Goal: Information Seeking & Learning: Check status

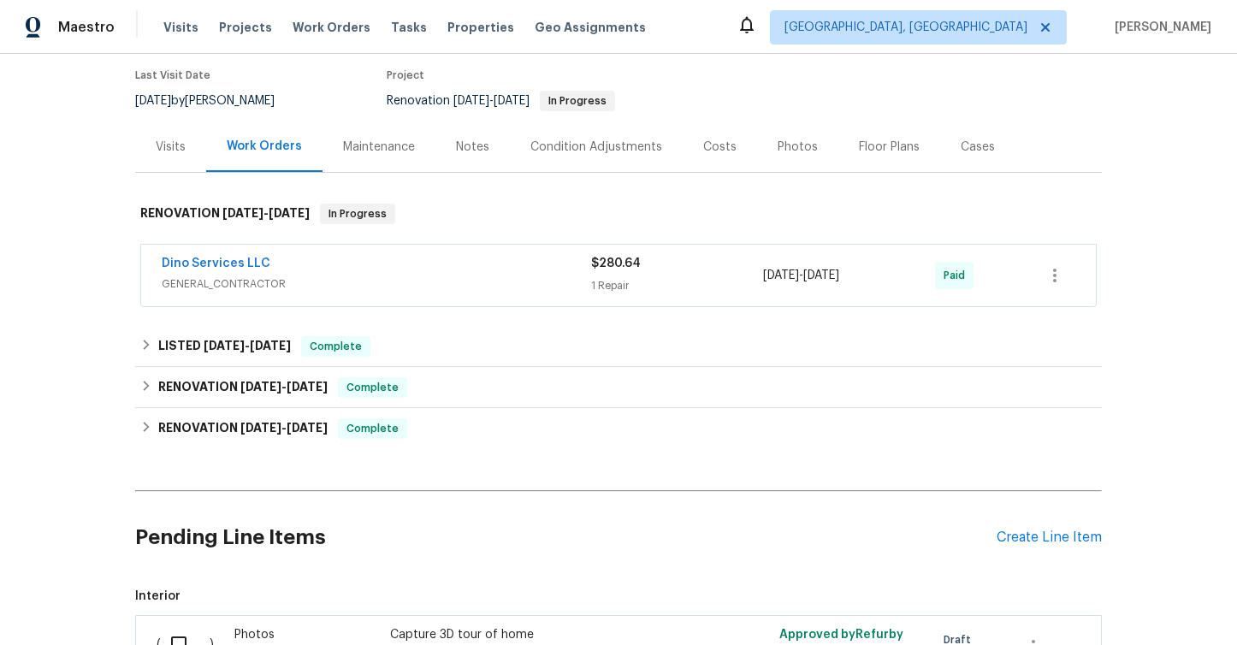
scroll to position [145, 0]
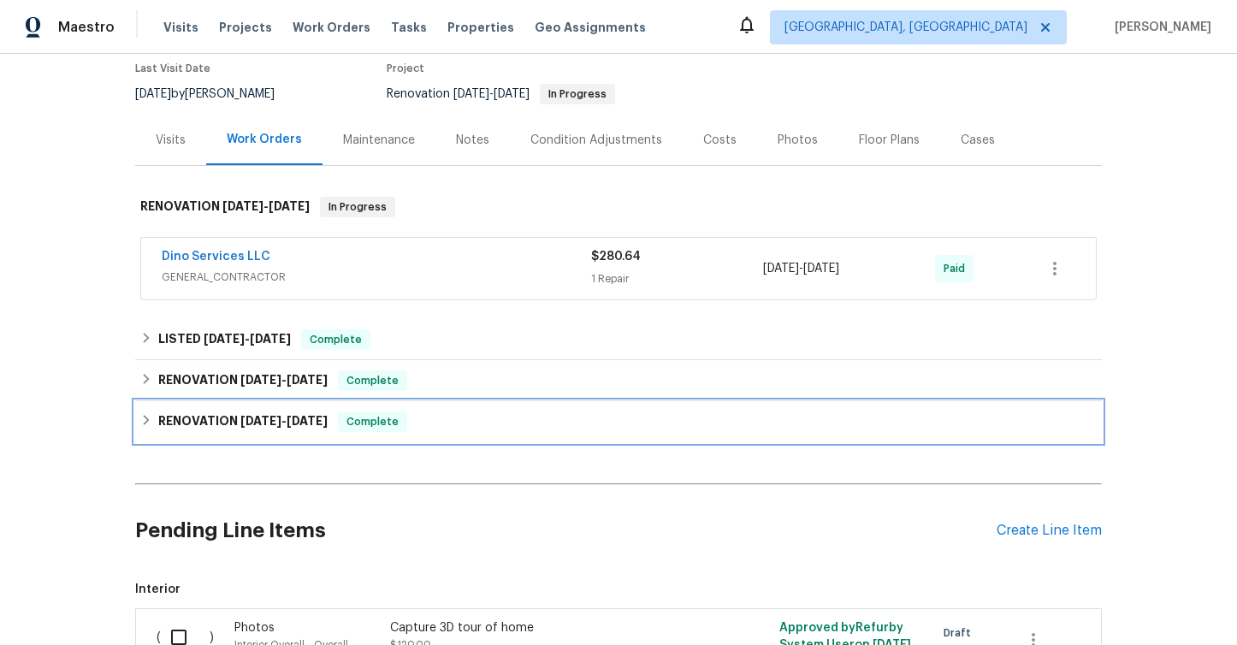
click at [144, 417] on icon at bounding box center [146, 420] width 12 height 12
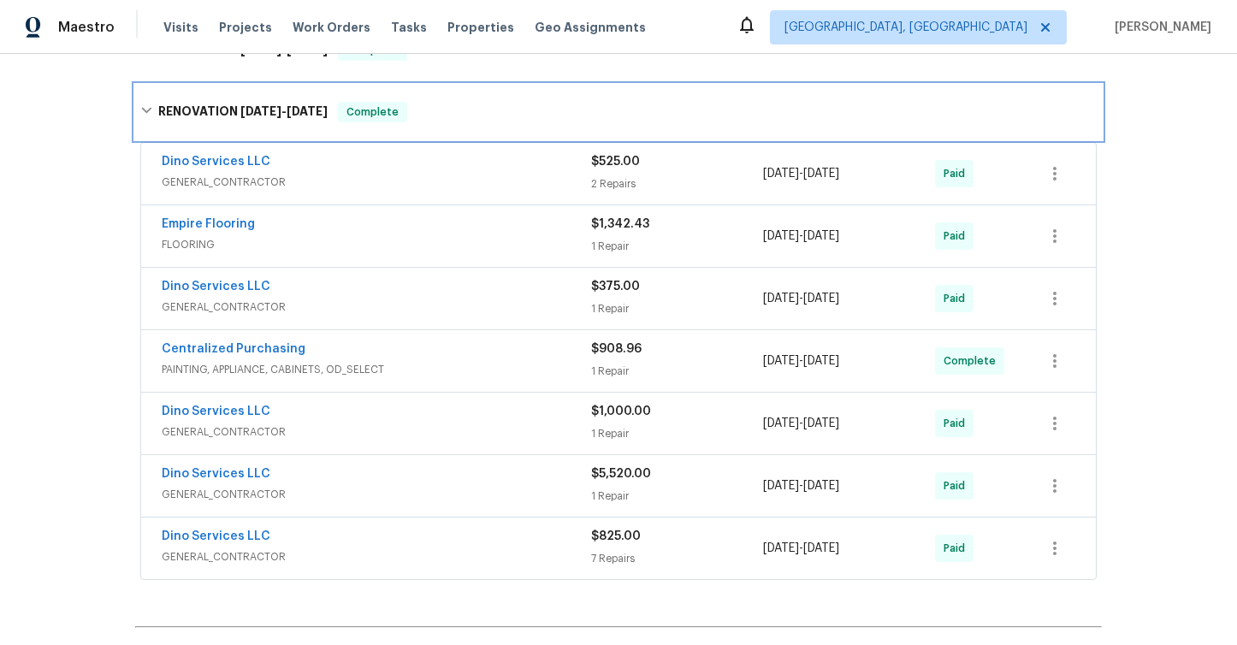
scroll to position [472, 0]
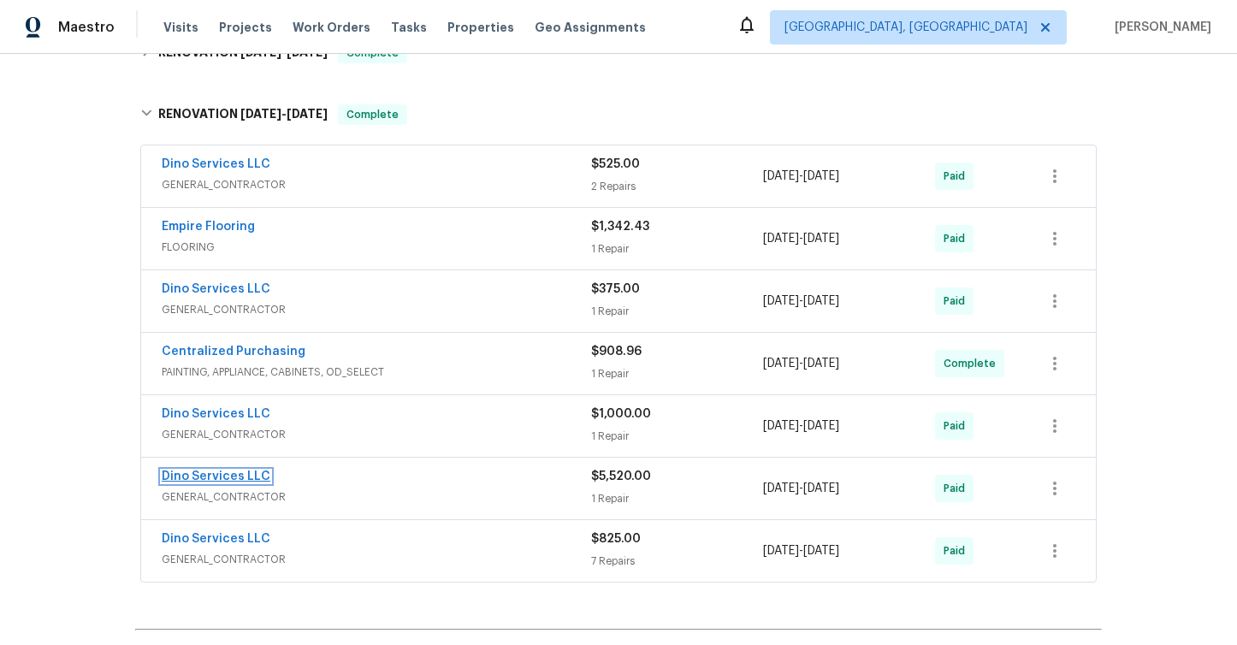
click at [241, 475] on link "Dino Services LLC" at bounding box center [216, 477] width 109 height 12
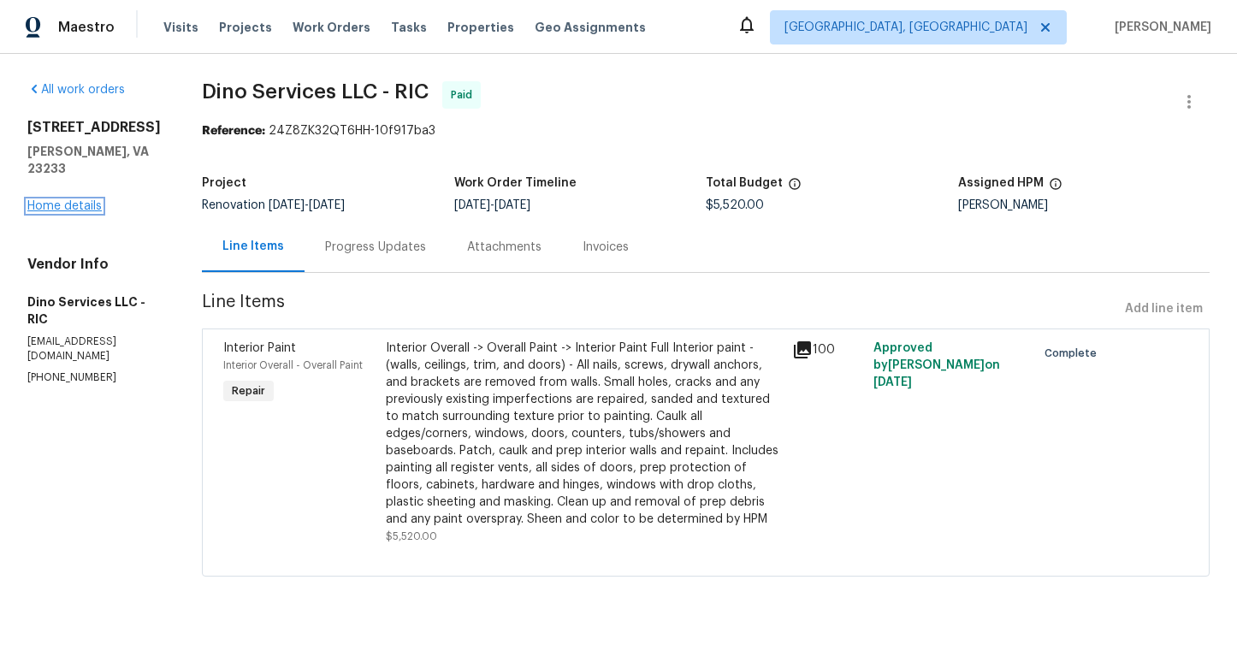
click at [87, 200] on link "Home details" at bounding box center [64, 206] width 74 height 12
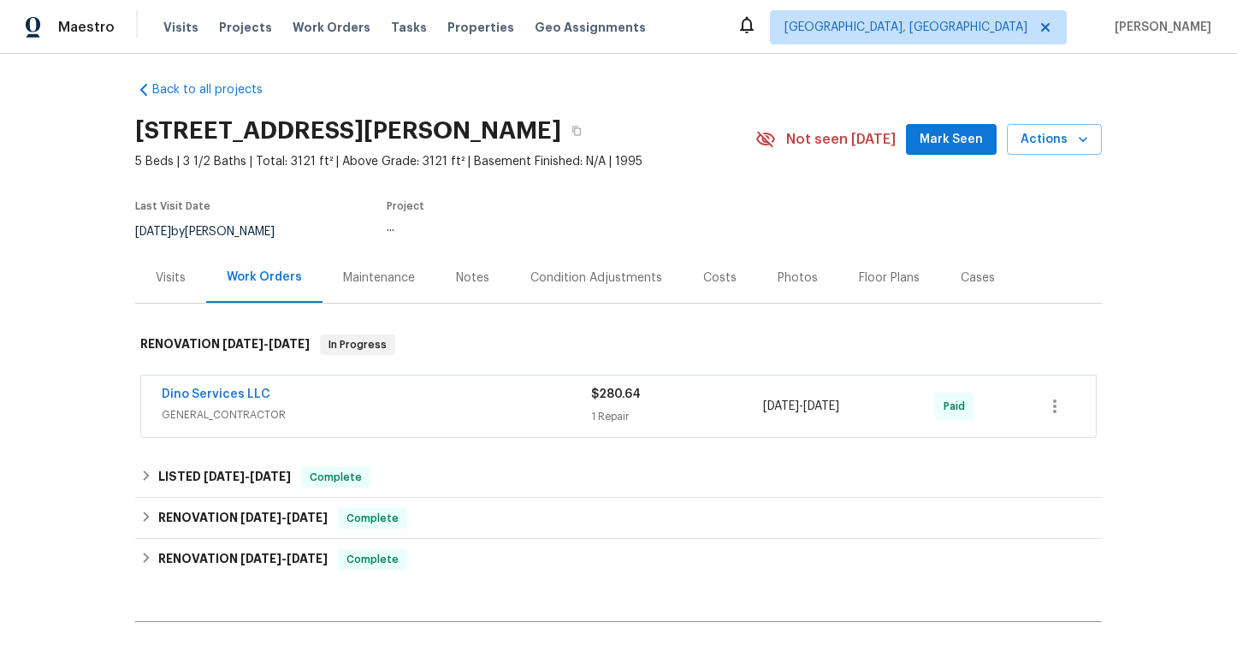
scroll to position [2, 0]
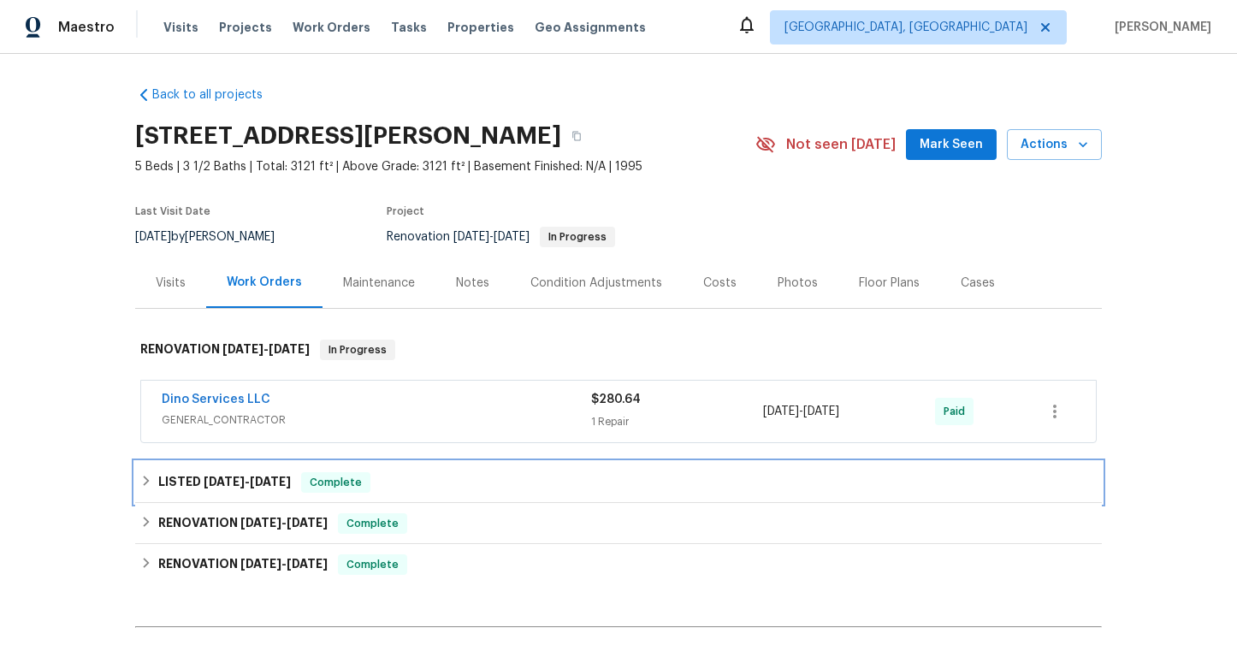
click at [151, 478] on icon at bounding box center [146, 481] width 12 height 12
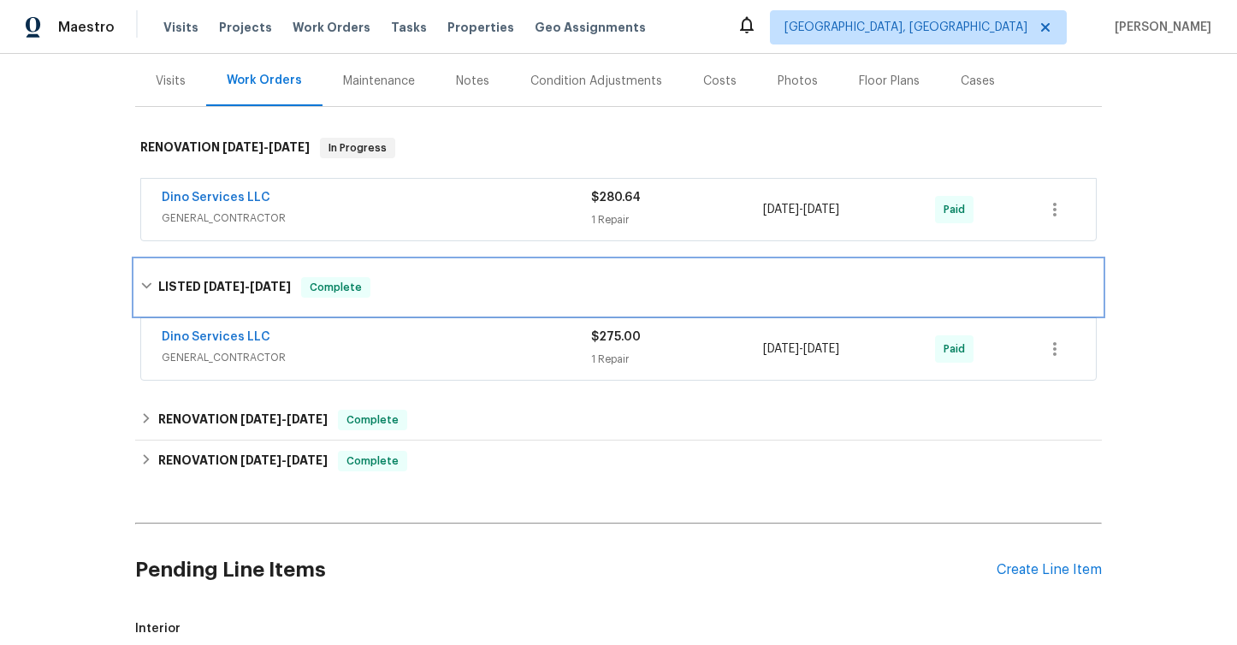
scroll to position [282, 0]
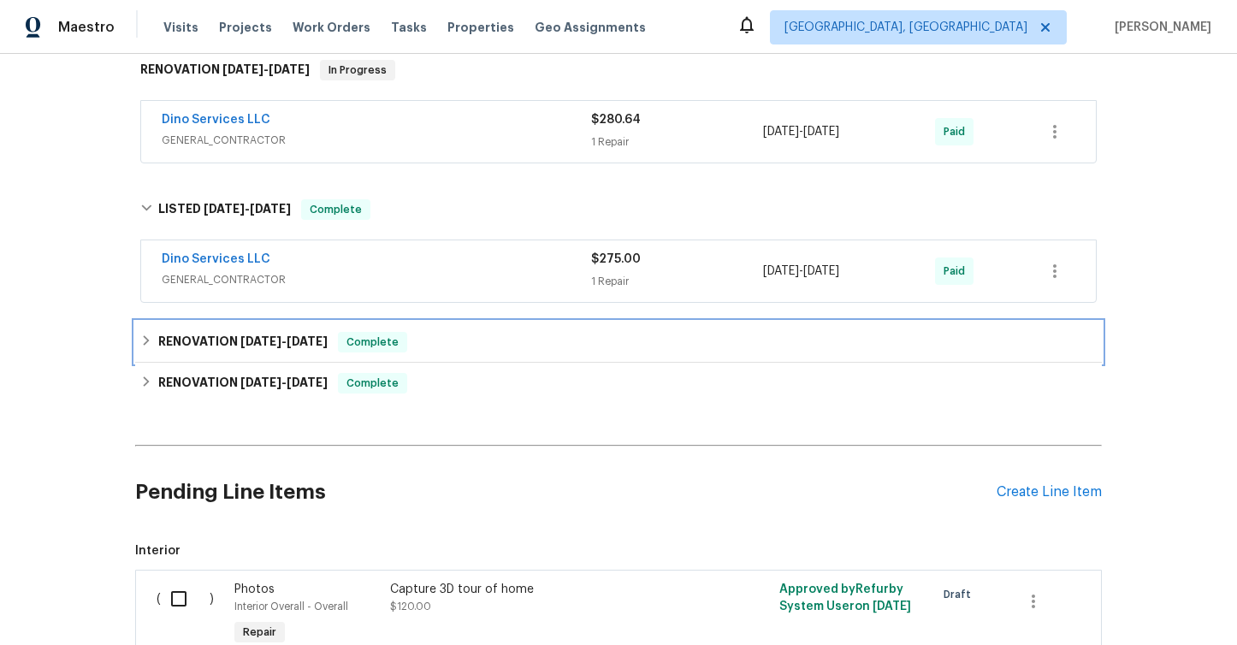
click at [141, 341] on icon at bounding box center [146, 341] width 12 height 12
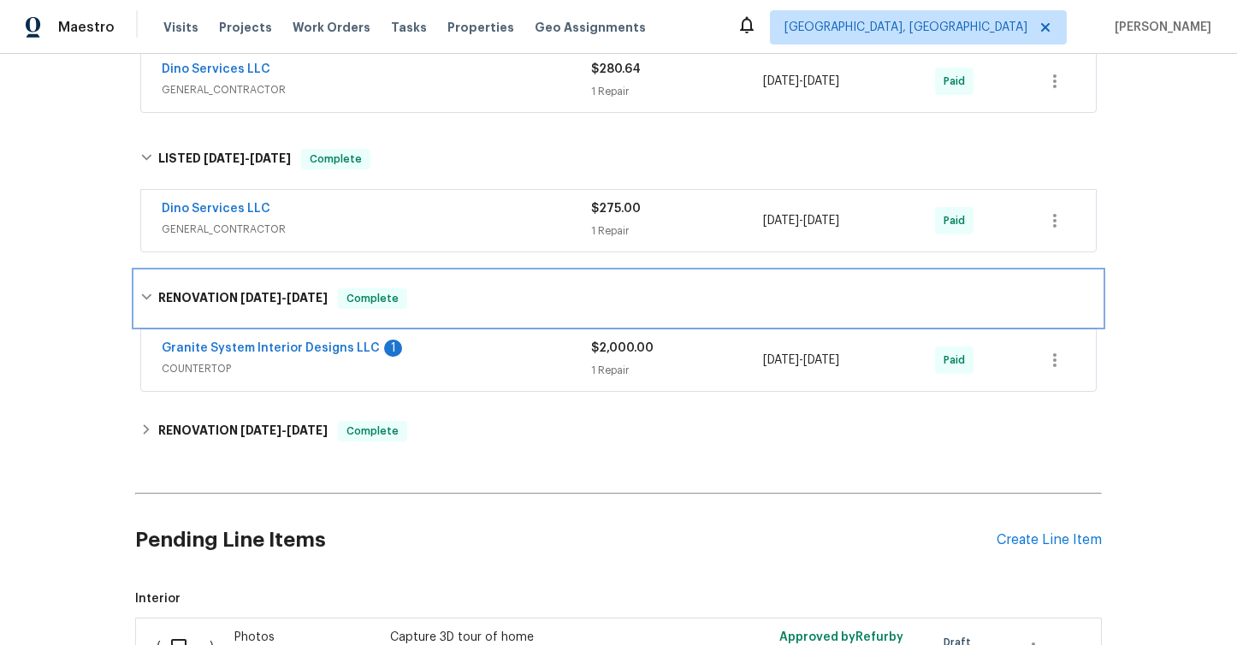
scroll to position [334, 0]
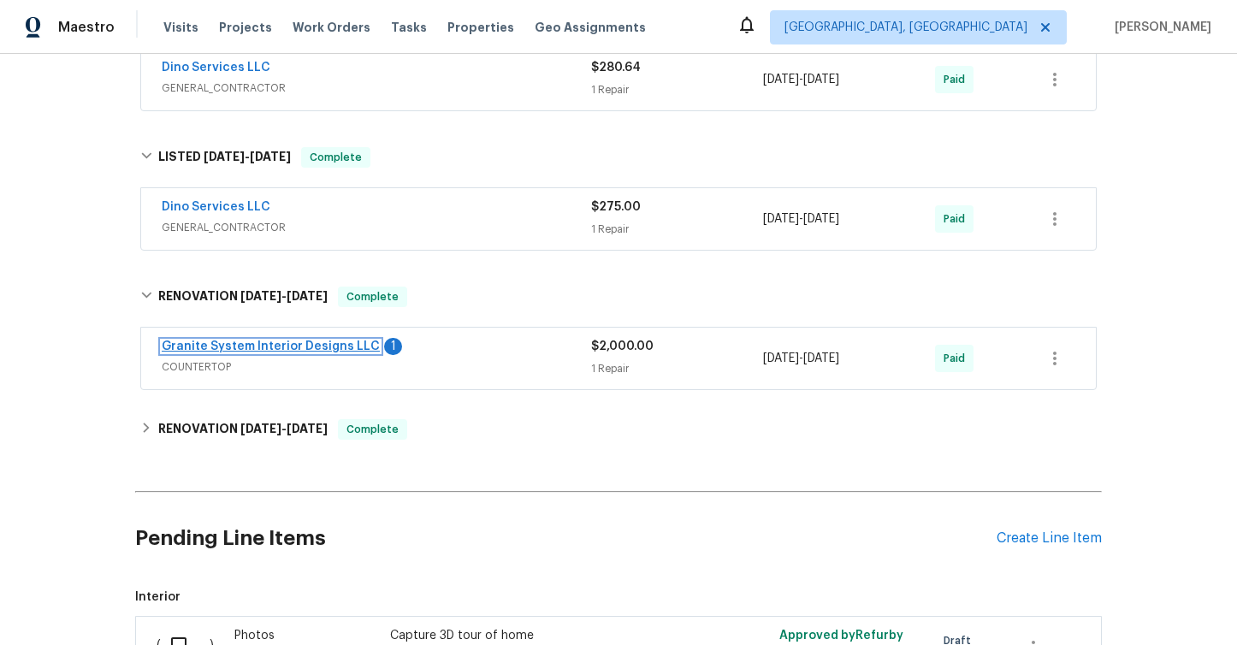
click at [282, 348] on link "Granite System Interior Designs LLC" at bounding box center [271, 347] width 218 height 12
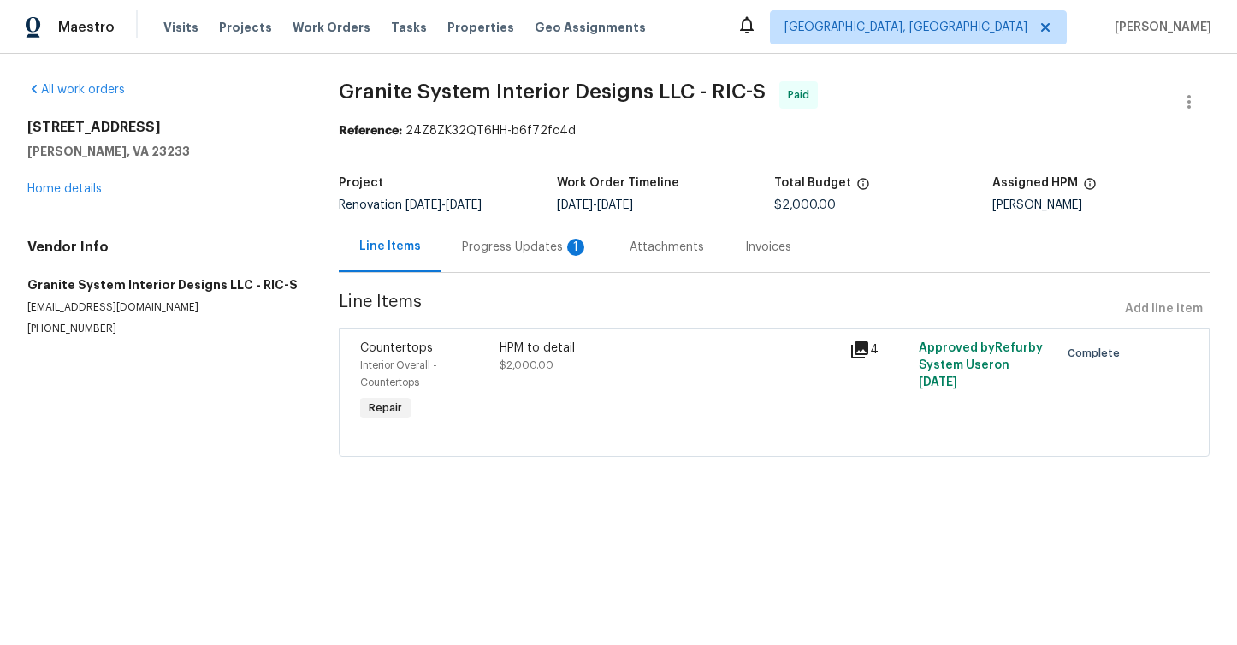
click at [492, 247] on div "Progress Updates 1" at bounding box center [525, 247] width 127 height 17
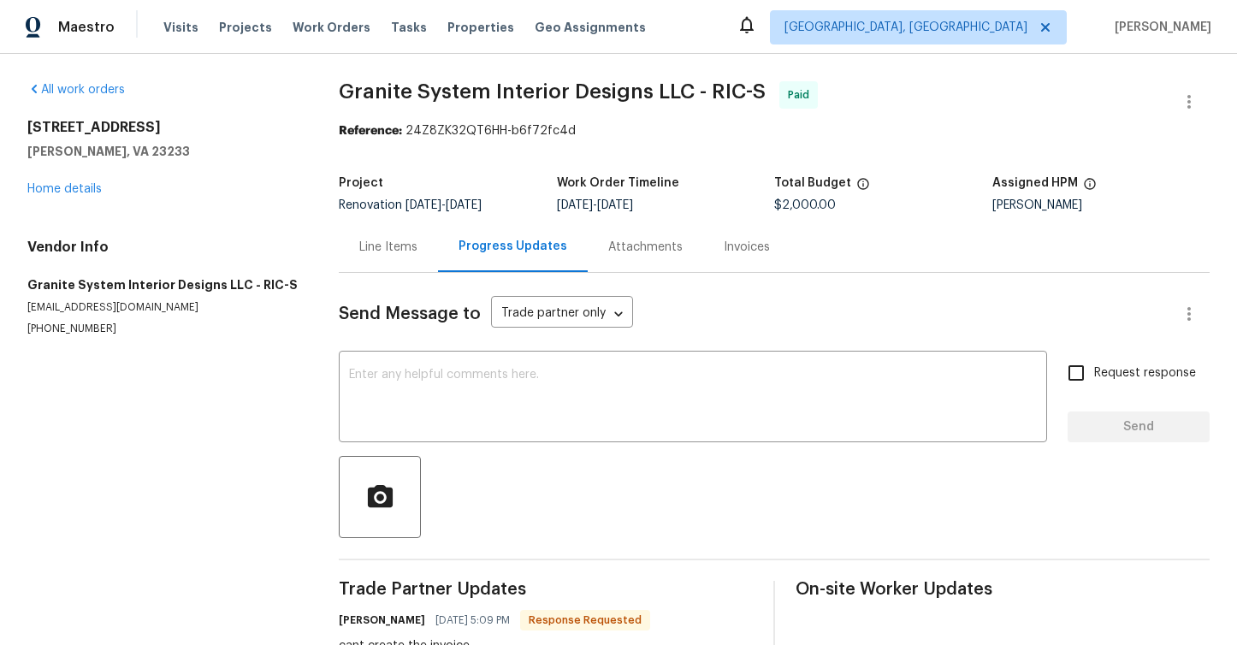
scroll to position [57, 0]
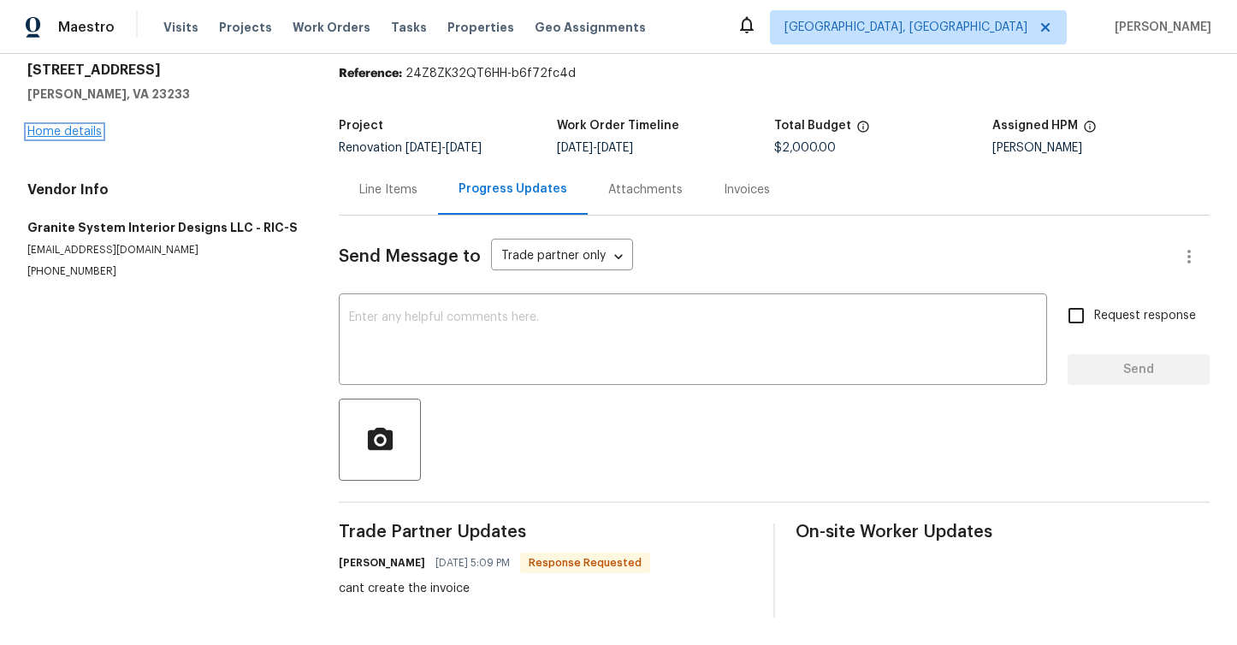
click at [94, 134] on link "Home details" at bounding box center [64, 132] width 74 height 12
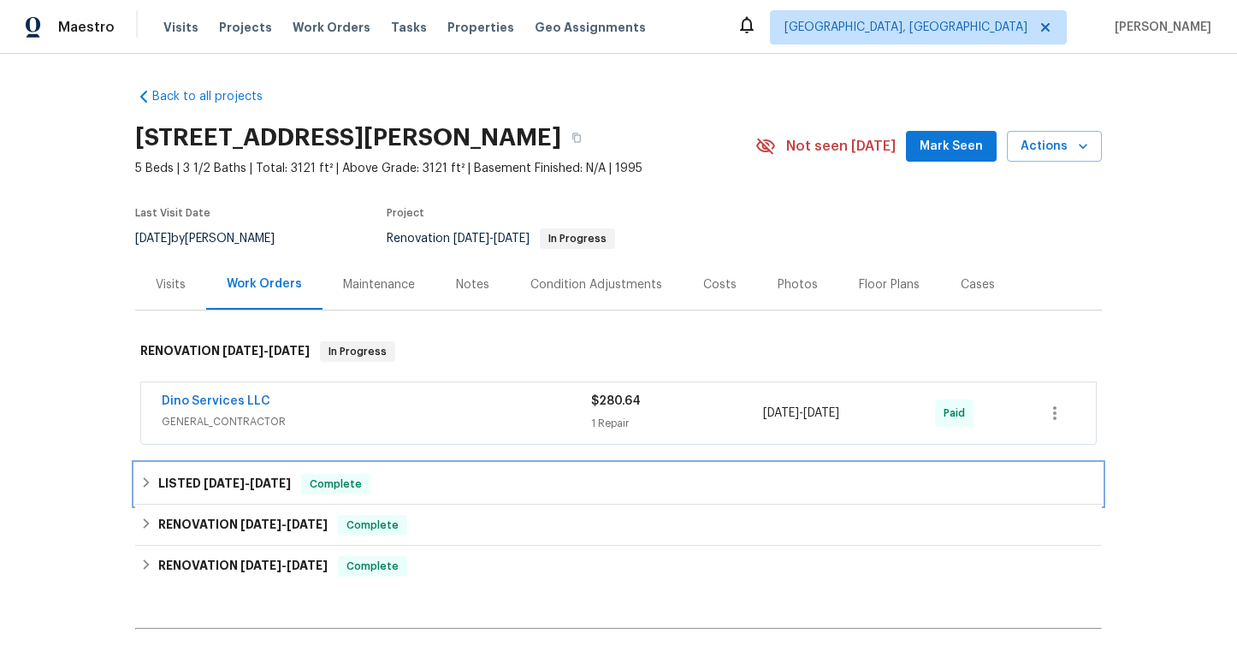
click at [141, 484] on icon at bounding box center [146, 483] width 12 height 12
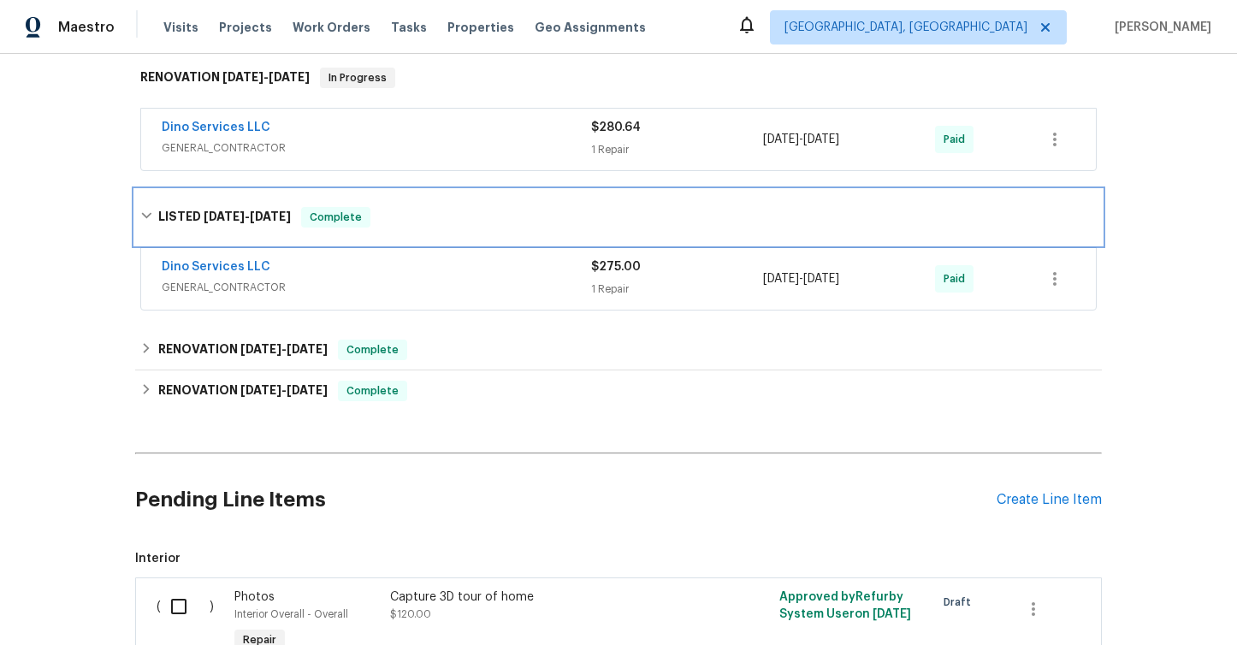
scroll to position [434, 0]
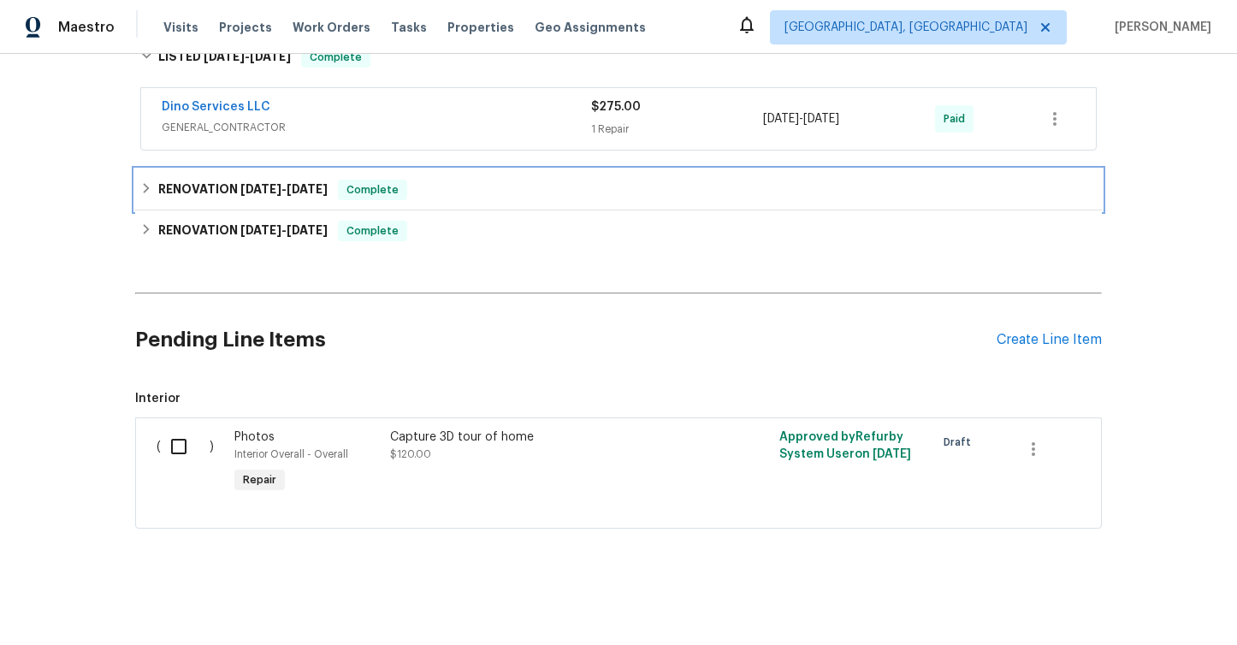
click at [140, 187] on icon at bounding box center [146, 188] width 12 height 12
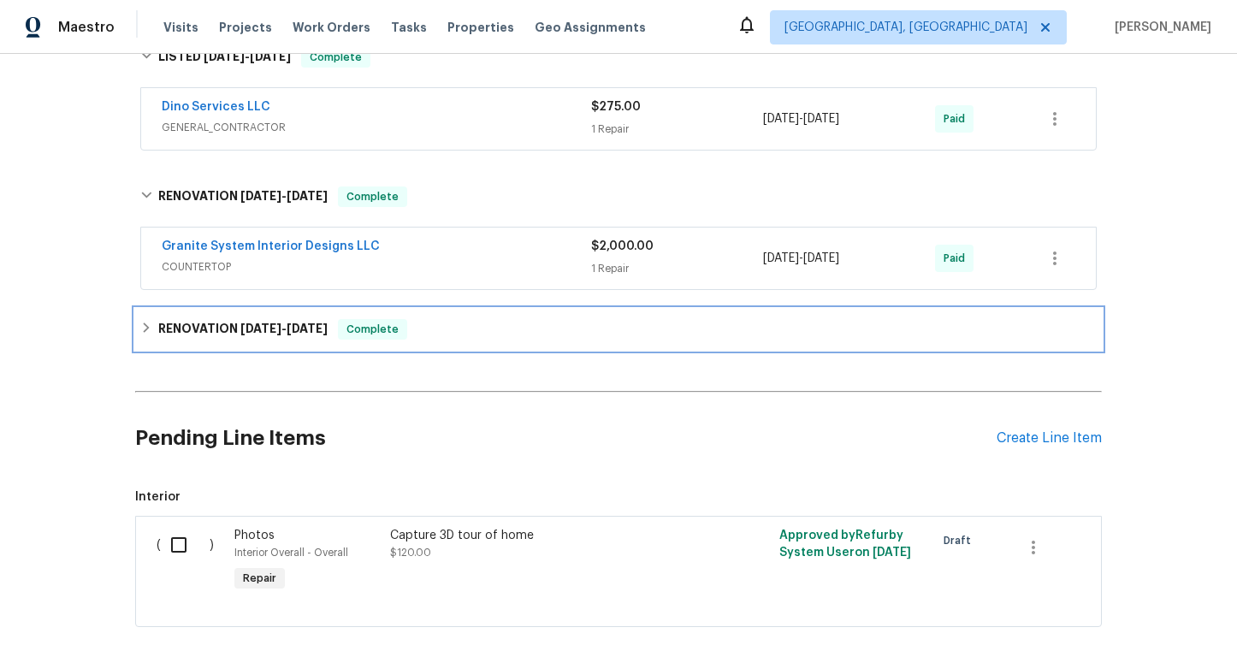
click at [149, 332] on icon at bounding box center [146, 328] width 12 height 12
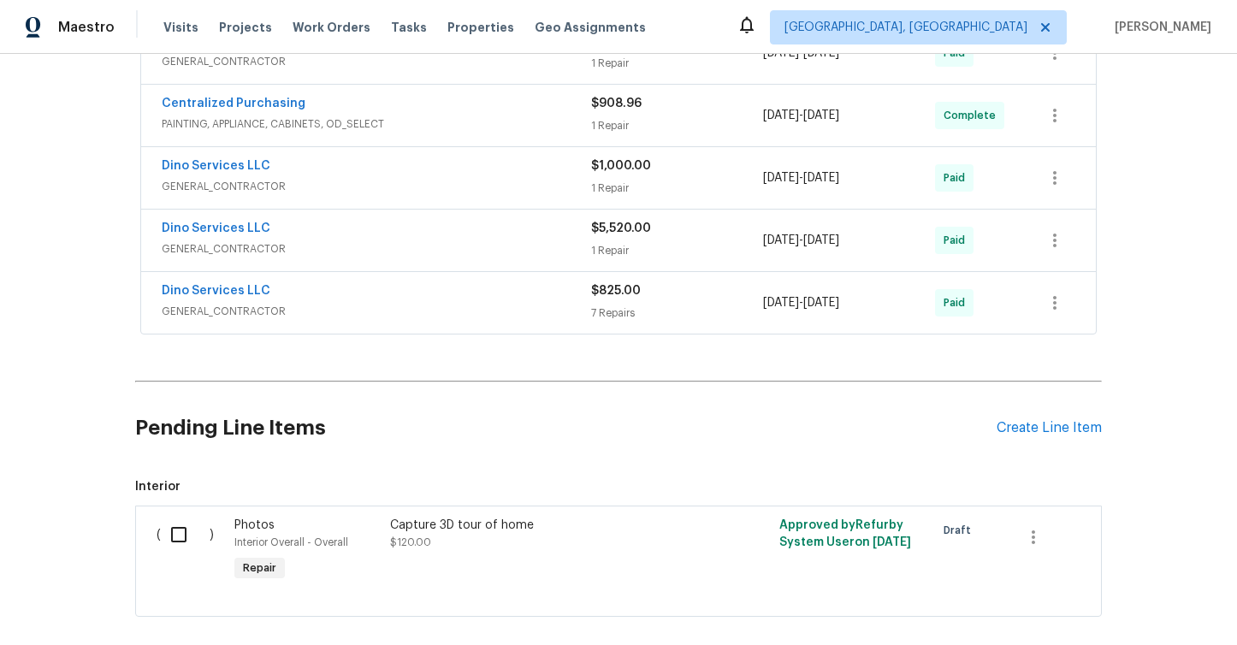
scroll to position [904, 0]
click at [222, 224] on link "Dino Services LLC" at bounding box center [216, 228] width 109 height 12
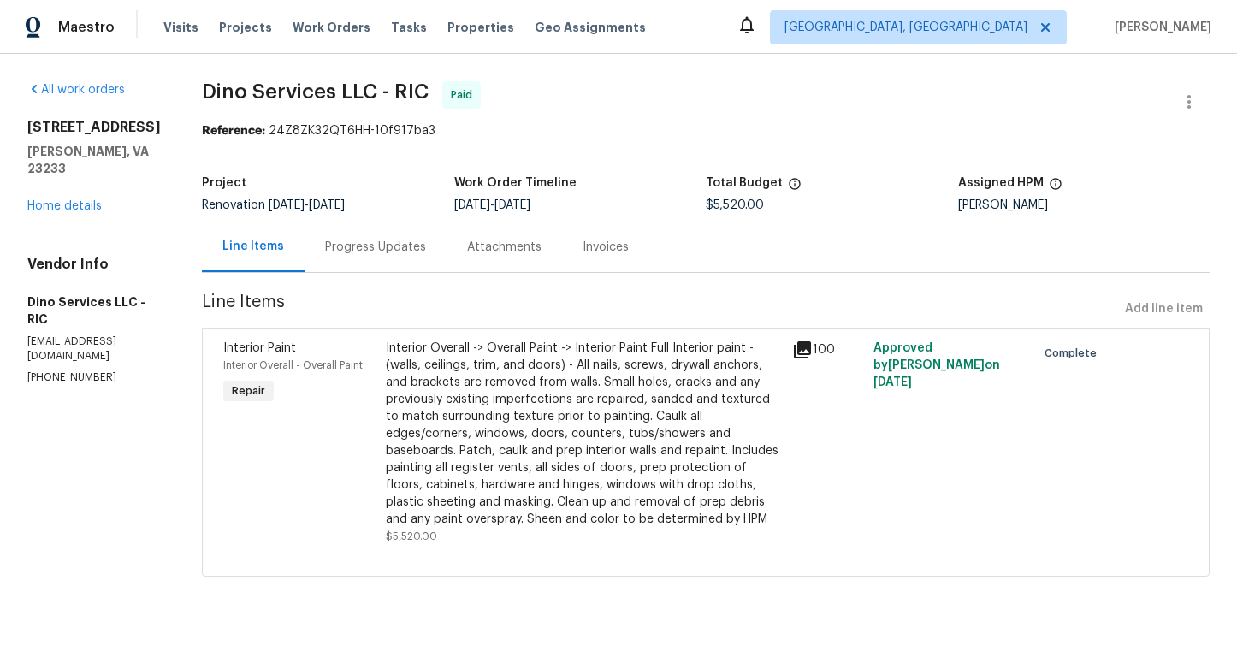
click at [80, 199] on div "All work orders [STREET_ADDRESS] Home details Vendor Info Dino Services LLC - R…" at bounding box center [93, 233] width 133 height 304
click at [81, 200] on link "Home details" at bounding box center [64, 206] width 74 height 12
